Goal: Check status: Check status

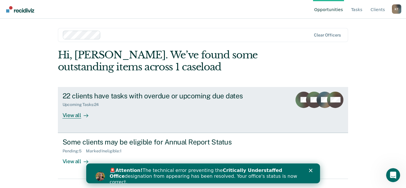
click at [178, 110] on div "22 clients have tasks with overdue or upcoming due dates Upcoming Tasks : 24 Vi…" at bounding box center [171, 105] width 219 height 27
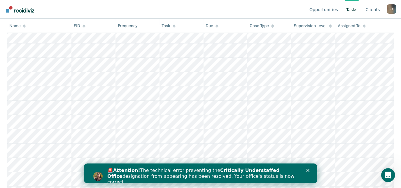
scroll to position [307, 0]
click at [307, 170] on icon "Close" at bounding box center [308, 170] width 4 height 4
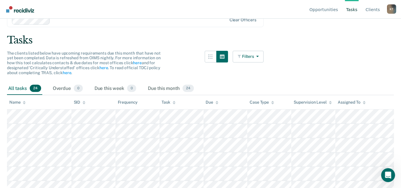
scroll to position [0, 0]
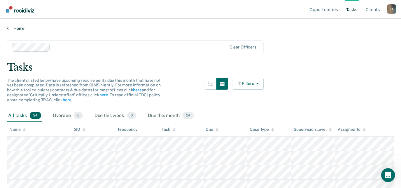
click at [21, 29] on link "Home" at bounding box center [200, 28] width 387 height 5
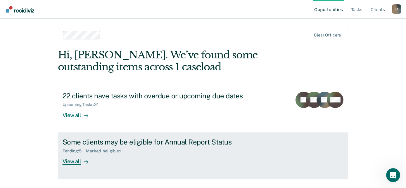
click at [105, 149] on div "Marked Ineligible : 1" at bounding box center [106, 151] width 40 height 5
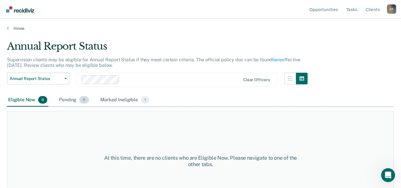
click at [75, 97] on div "Pending 5" at bounding box center [74, 100] width 32 height 13
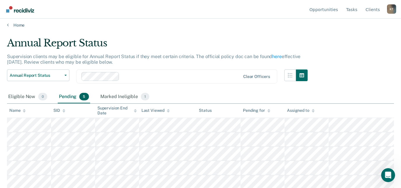
scroll to position [4, 0]
